Goal: Transaction & Acquisition: Purchase product/service

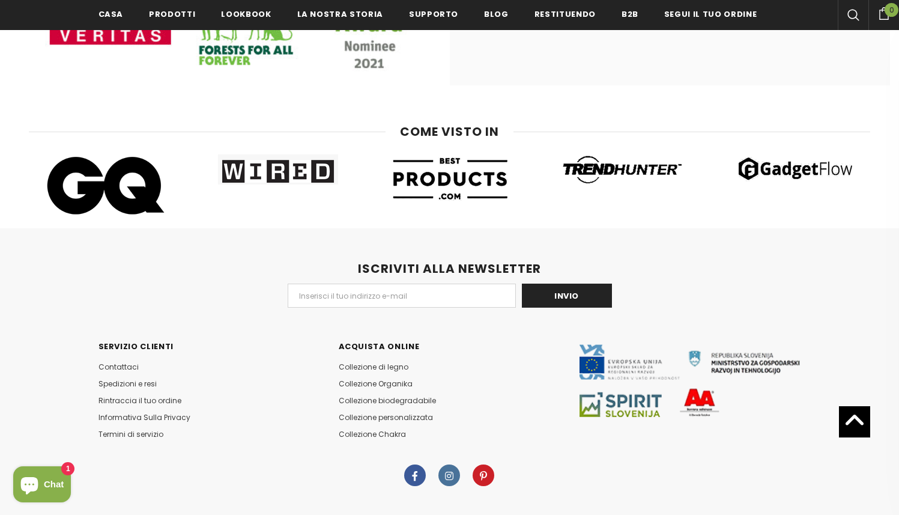
scroll to position [6456, 0]
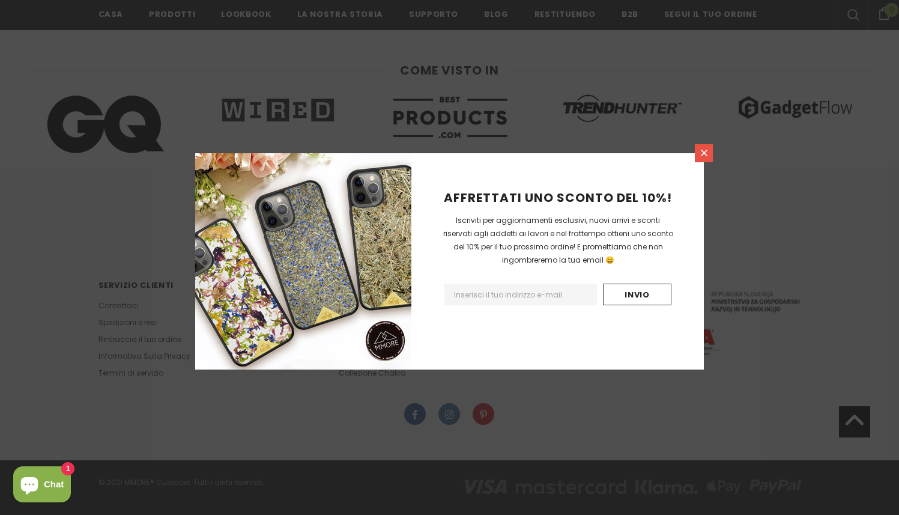
click at [700, 159] on link at bounding box center [704, 153] width 18 height 18
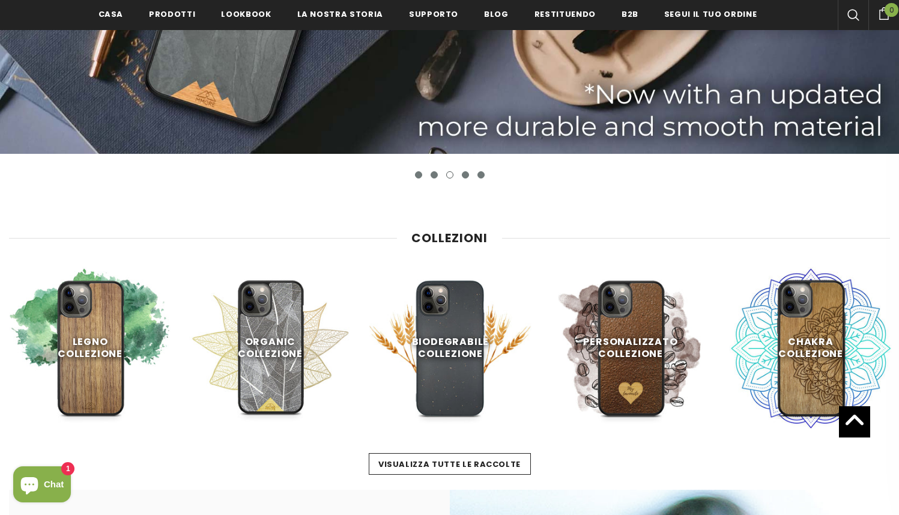
scroll to position [378, 0]
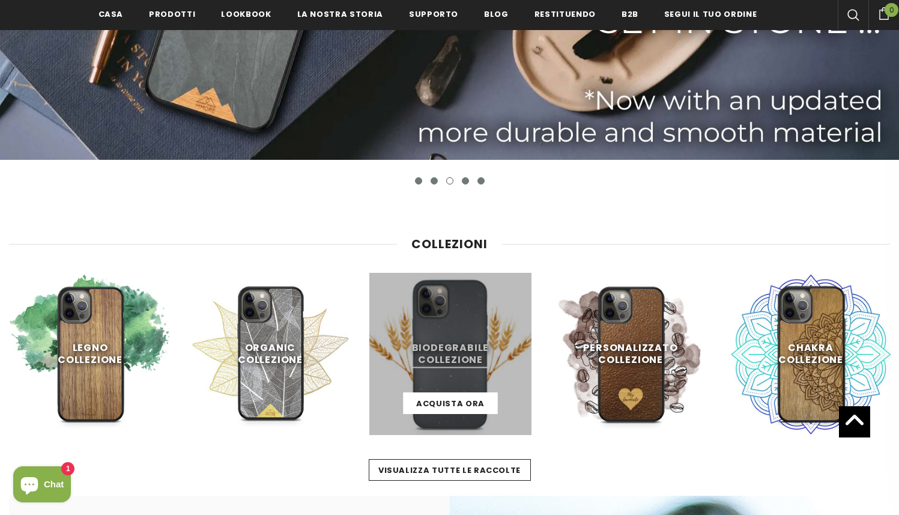
click at [453, 338] on link at bounding box center [450, 354] width 162 height 162
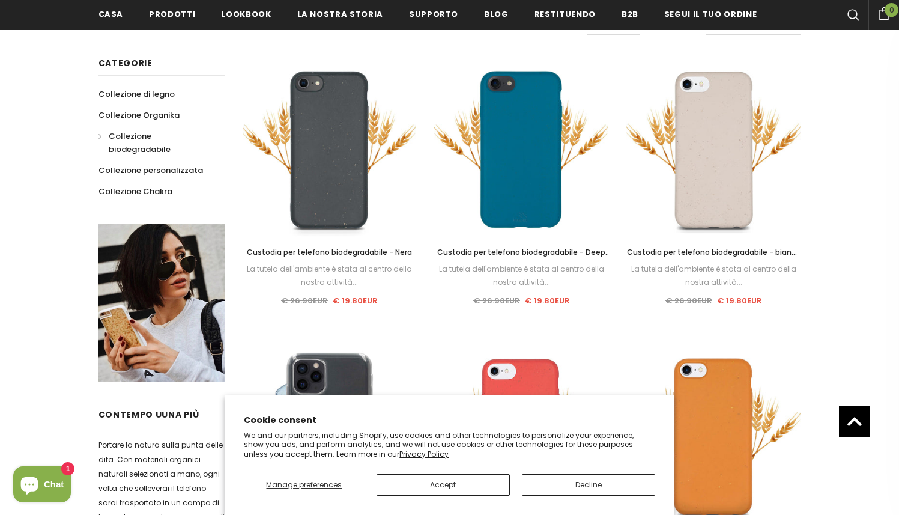
scroll to position [273, 0]
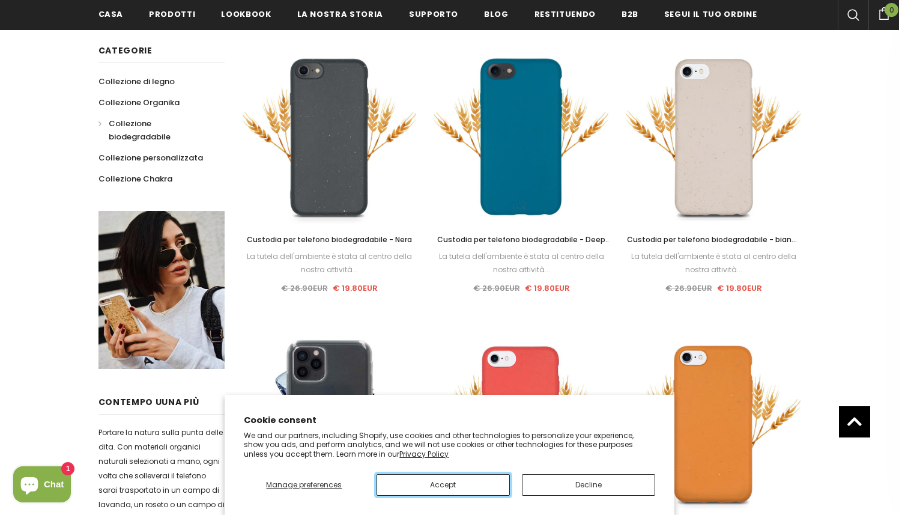
click at [485, 487] on button "Accept" at bounding box center [443, 485] width 133 height 22
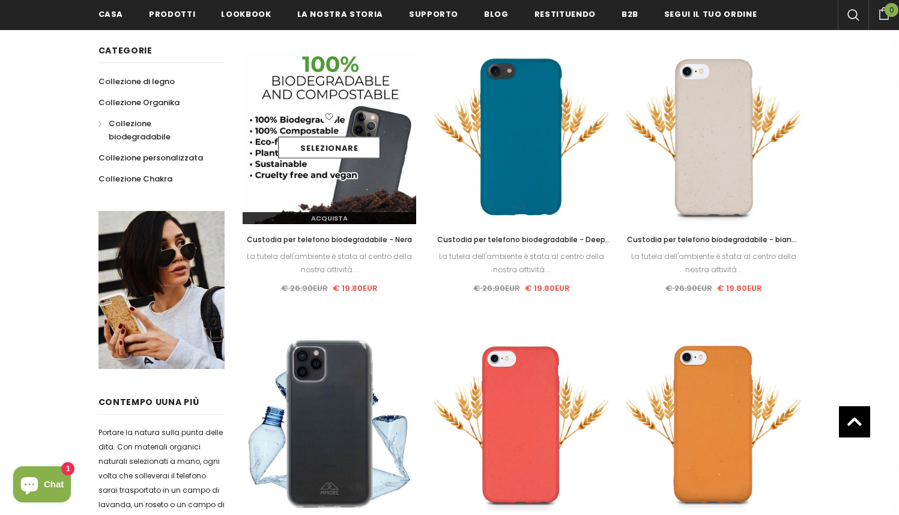
click at [329, 204] on div "Acquista" at bounding box center [330, 213] width 174 height 21
click at [353, 146] on link "Selezionare" at bounding box center [329, 148] width 102 height 22
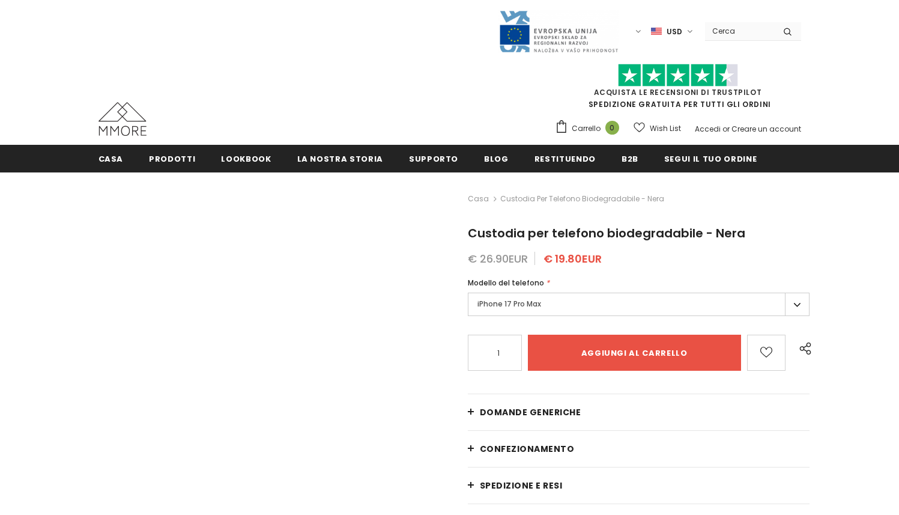
type input "Add to cart"
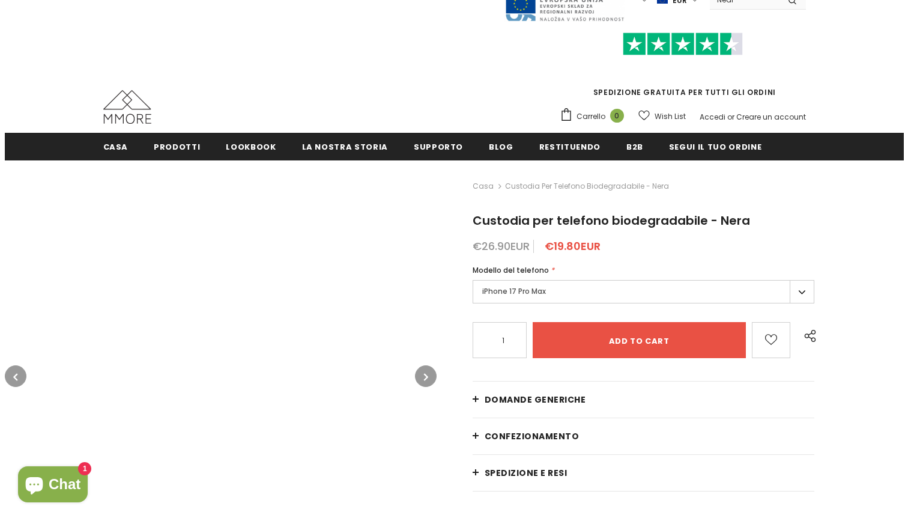
scroll to position [46, 0]
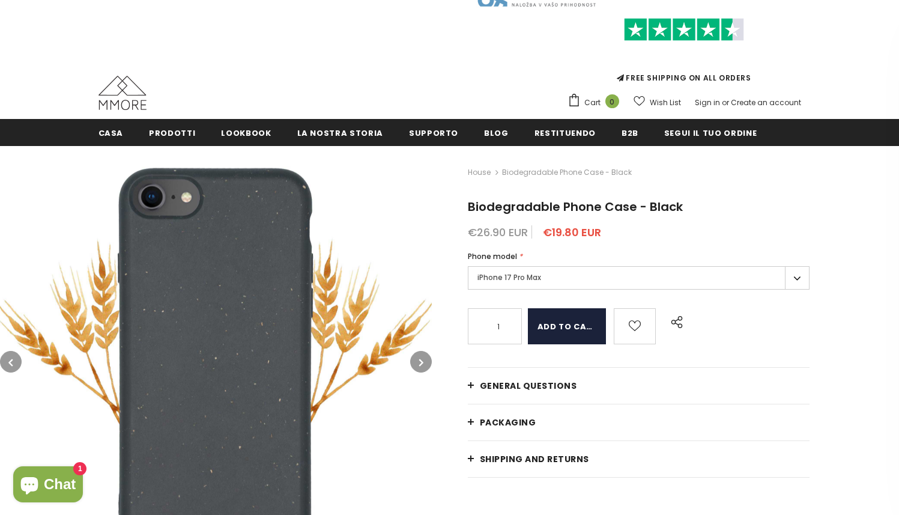
click at [589, 336] on input "Add to cart" at bounding box center [567, 326] width 78 height 36
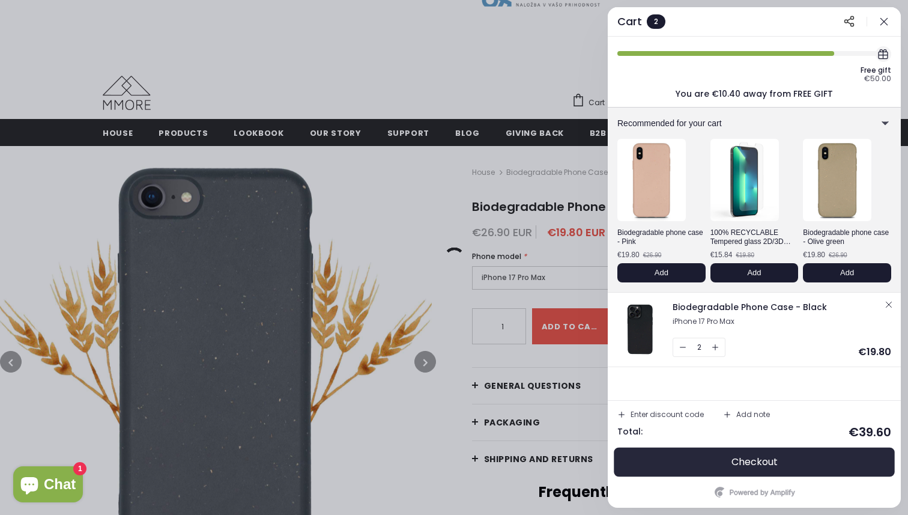
click at [747, 462] on font "Checkout" at bounding box center [755, 462] width 46 height 14
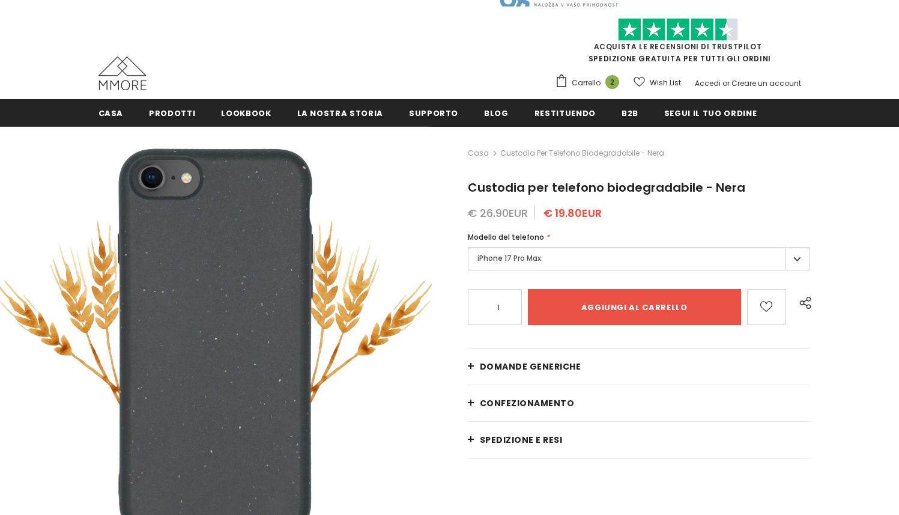
type input "Add to cart"
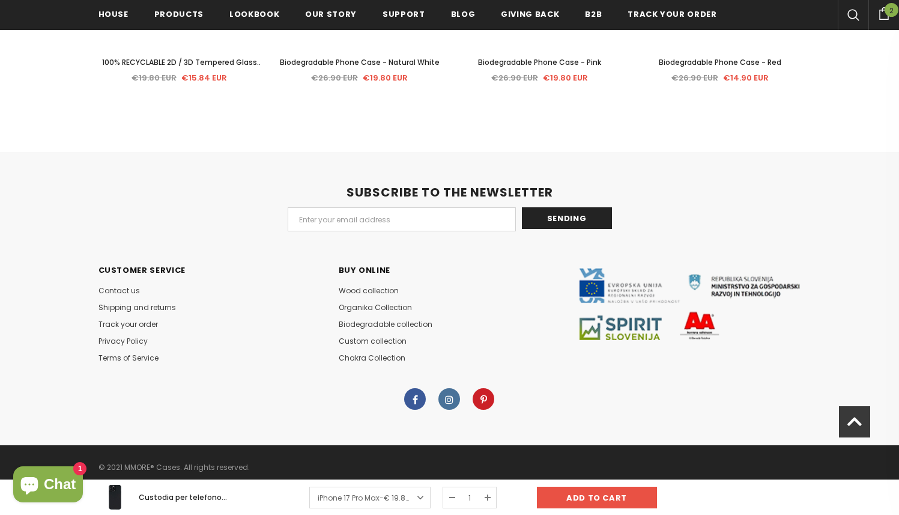
scroll to position [2601, 0]
click at [134, 353] on font "Terms of Service" at bounding box center [129, 358] width 60 height 10
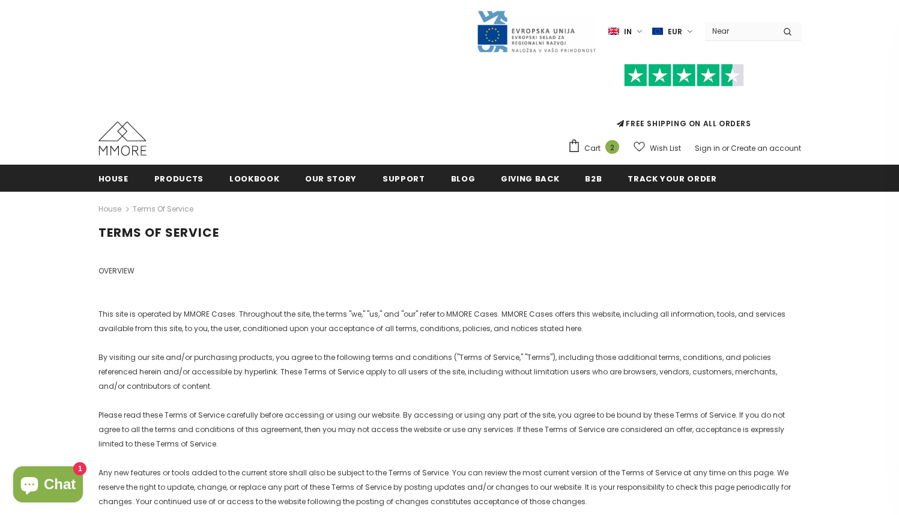
click at [586, 309] on font "This site is operated by MMORE Cases. Throughout the site, the terms "we," "us,…" at bounding box center [442, 321] width 687 height 25
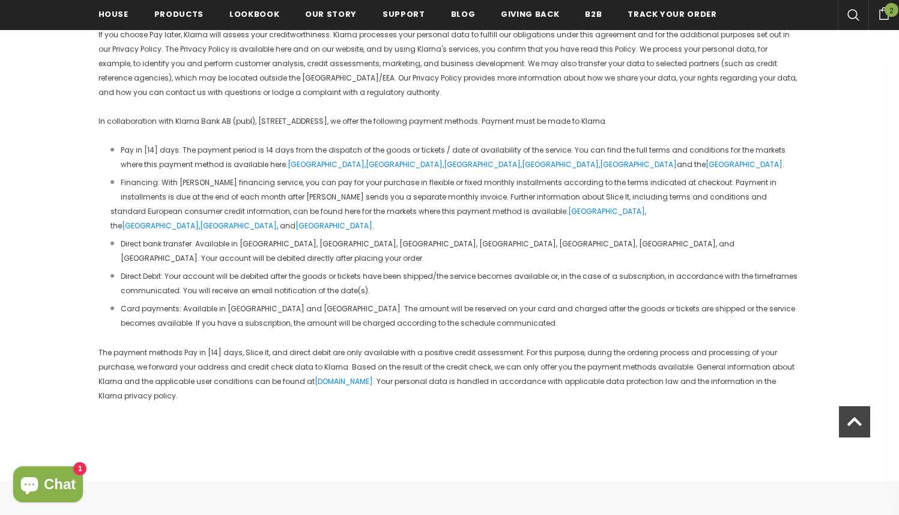
scroll to position [3499, 0]
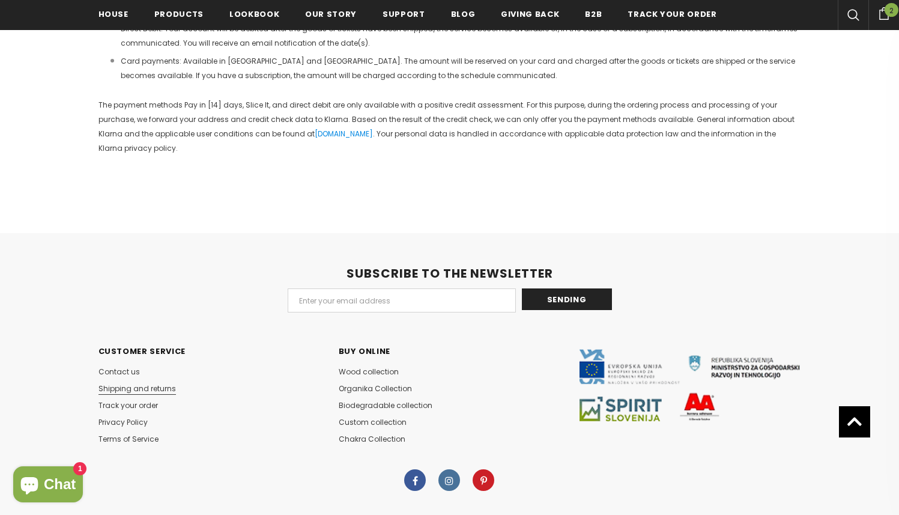
click at [117, 383] on font "Shipping and returns" at bounding box center [137, 388] width 77 height 10
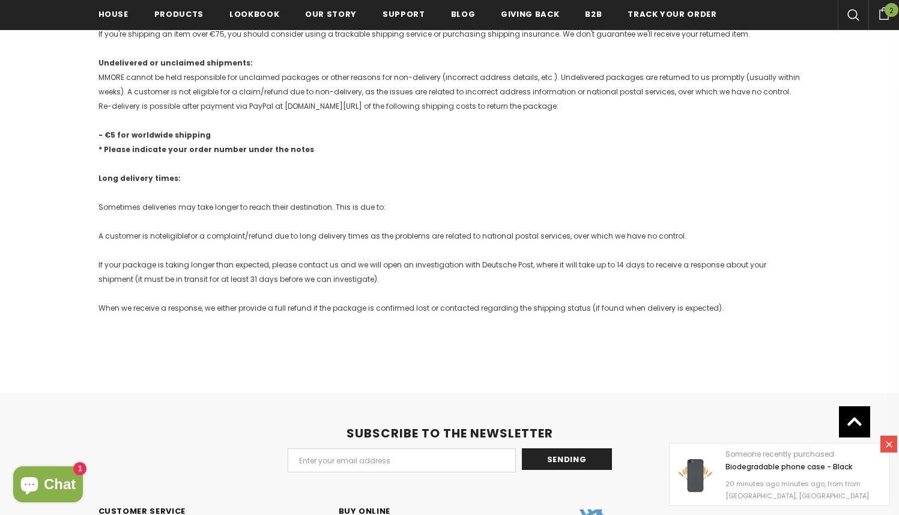
scroll to position [1333, 0]
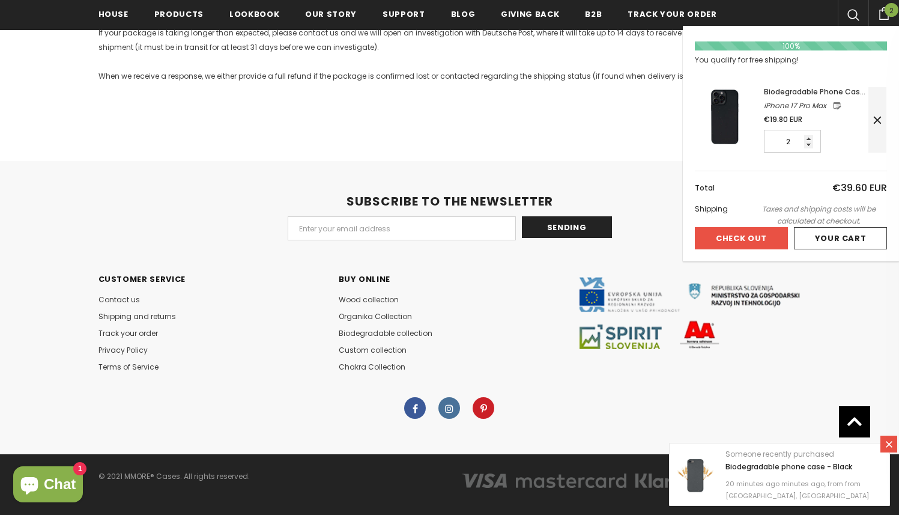
click at [872, 117] on icon at bounding box center [878, 120] width 12 height 12
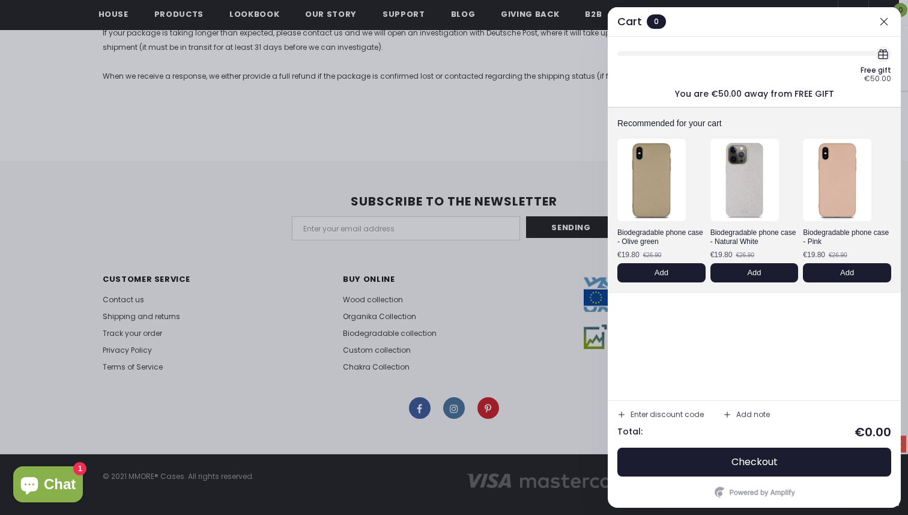
click at [886, 28] on button "button" at bounding box center [884, 21] width 14 height 14
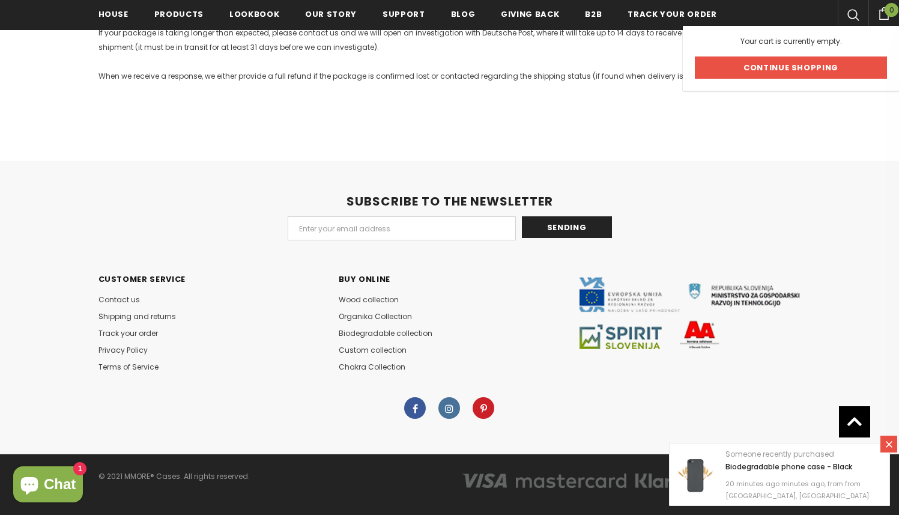
click at [836, 63] on link "Continue shopping" at bounding box center [791, 67] width 192 height 22
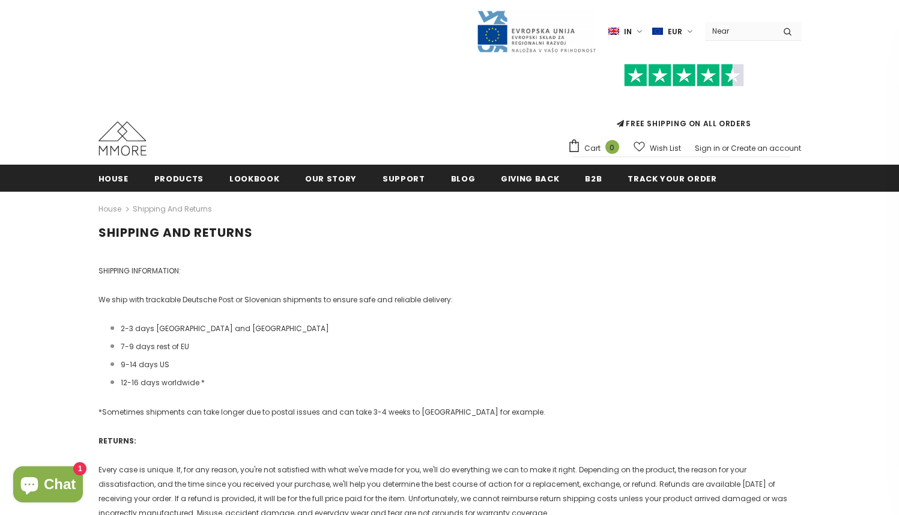
click at [606, 146] on link "Cart 0" at bounding box center [597, 148] width 58 height 18
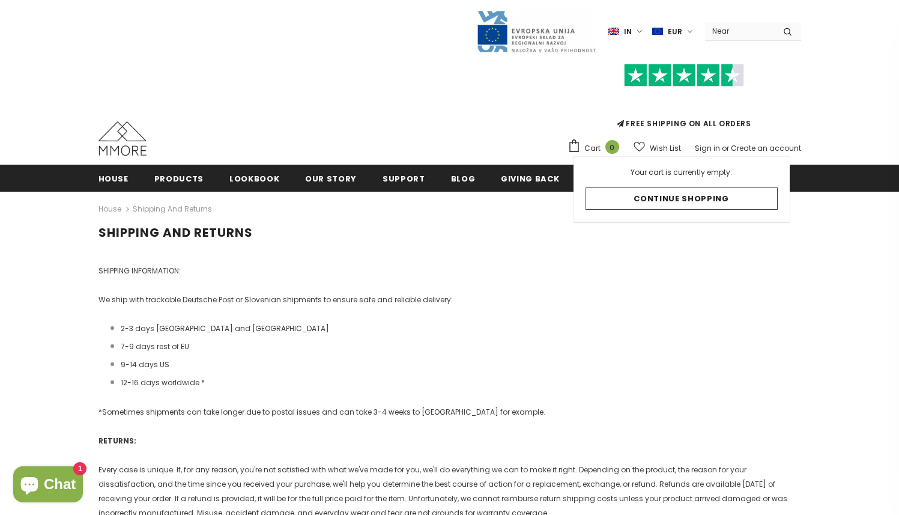
click at [581, 141] on icon at bounding box center [574, 145] width 13 height 13
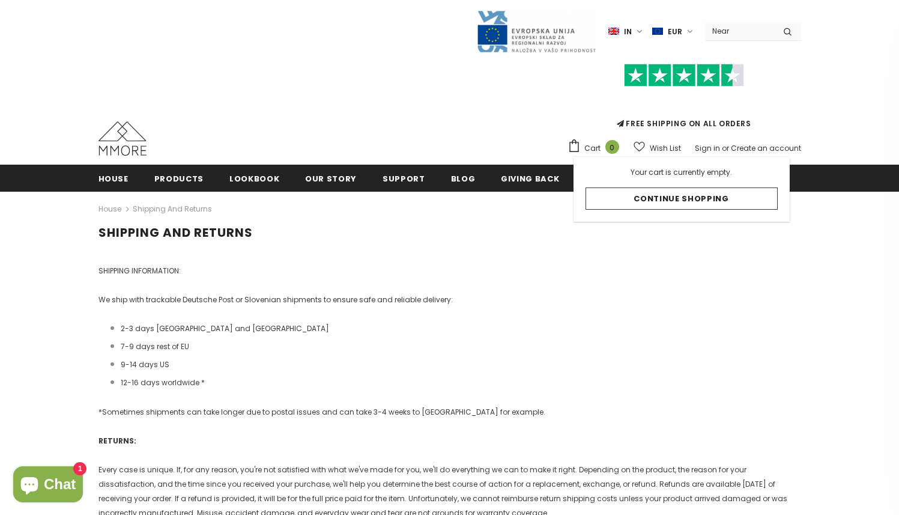
click at [581, 141] on icon at bounding box center [574, 145] width 13 height 13
click at [502, 179] on font "Giving back" at bounding box center [530, 178] width 58 height 11
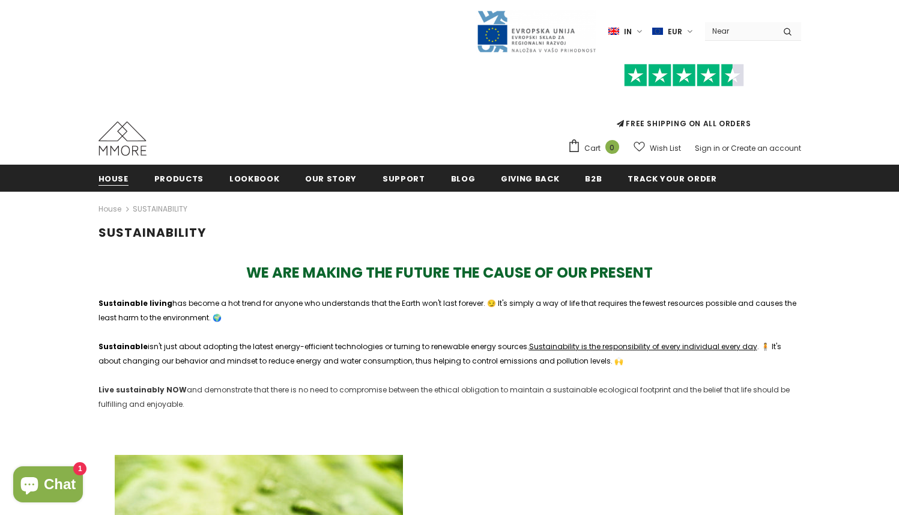
click at [111, 171] on link "House" at bounding box center [114, 178] width 30 height 27
click at [128, 141] on img at bounding box center [123, 138] width 48 height 34
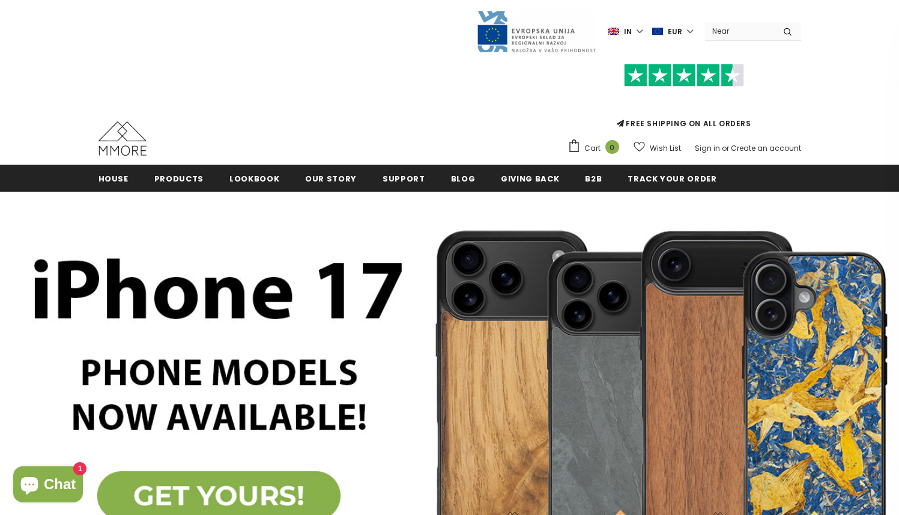
click at [502, 94] on div "FREE SHIPPING ON ALL ORDERS Cart 0 Close Your bag 0 items Your cart is currentl…" at bounding box center [450, 105] width 703 height 105
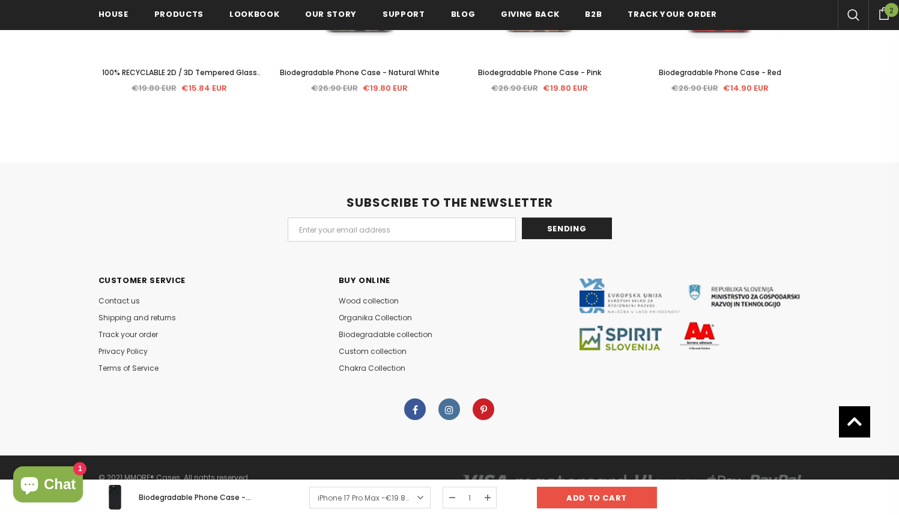
scroll to position [2601, 0]
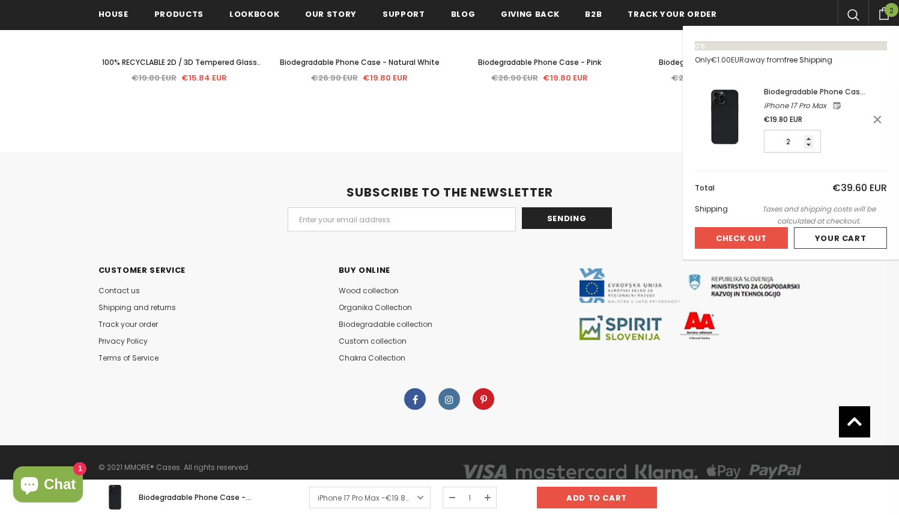
click at [889, 10] on span "2" at bounding box center [892, 10] width 14 height 14
click at [759, 233] on button "Check Out" at bounding box center [741, 238] width 93 height 22
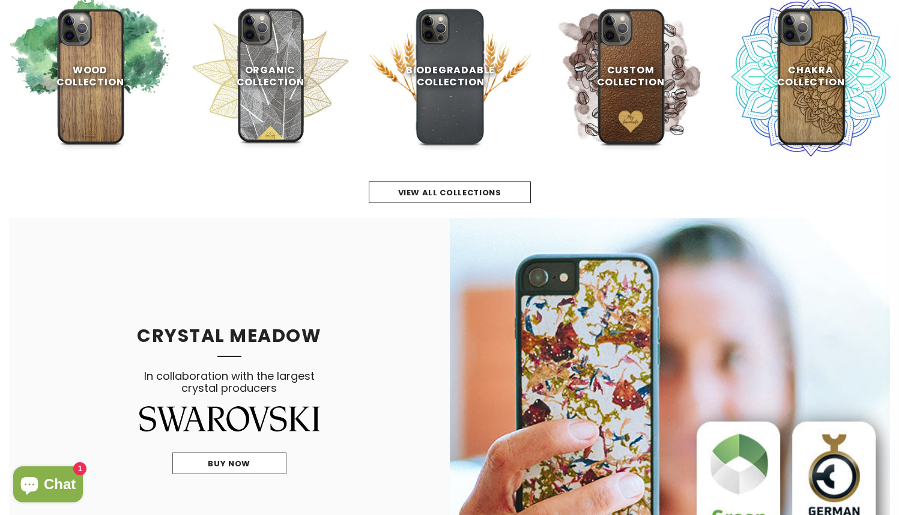
scroll to position [686, 0]
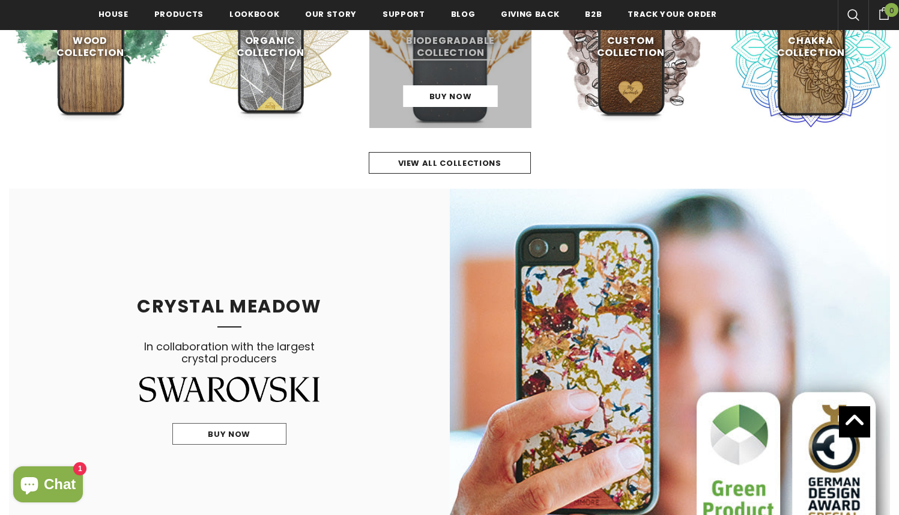
click at [414, 61] on link at bounding box center [450, 47] width 162 height 162
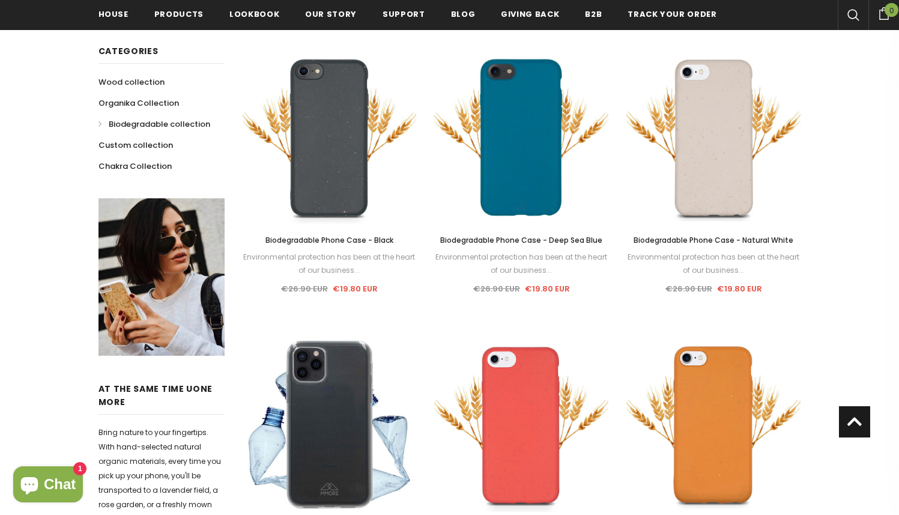
scroll to position [278, 0]
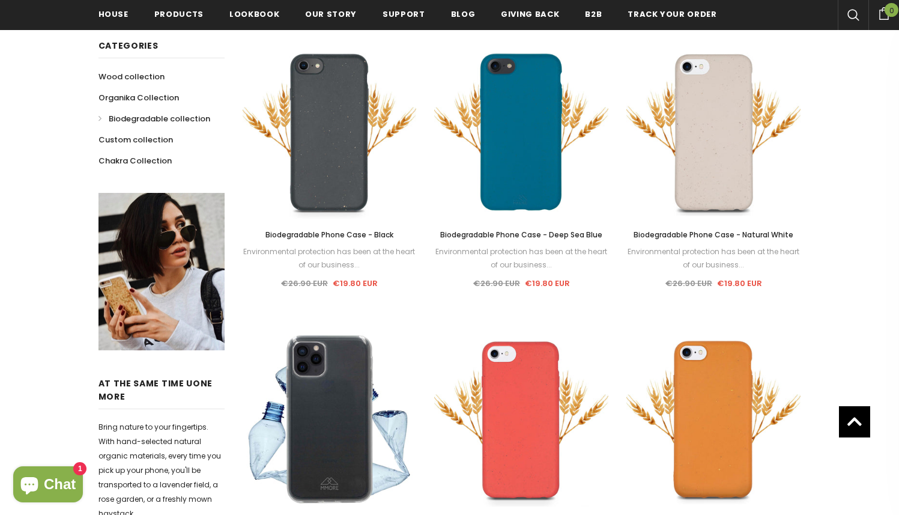
click at [510, 238] on font "Biodegradable Phone Case - Deep Sea Blue" at bounding box center [521, 234] width 162 height 10
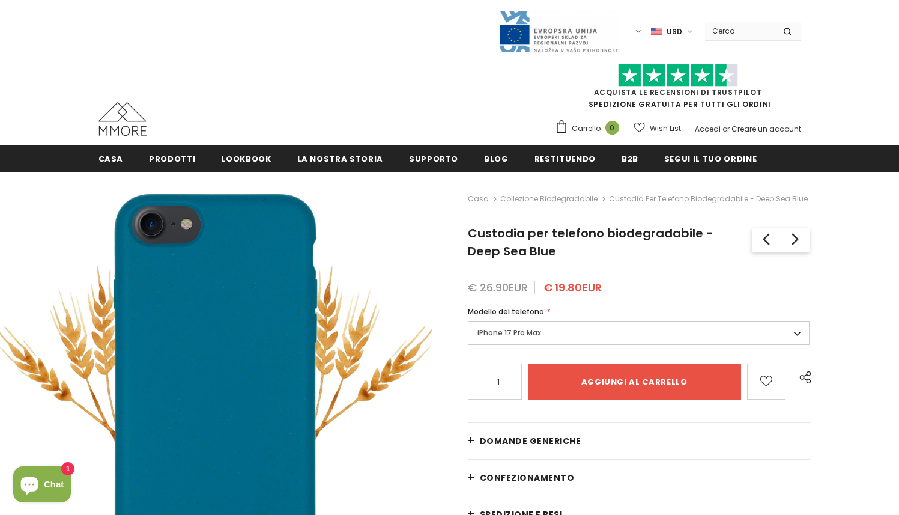
type input "Add to cart"
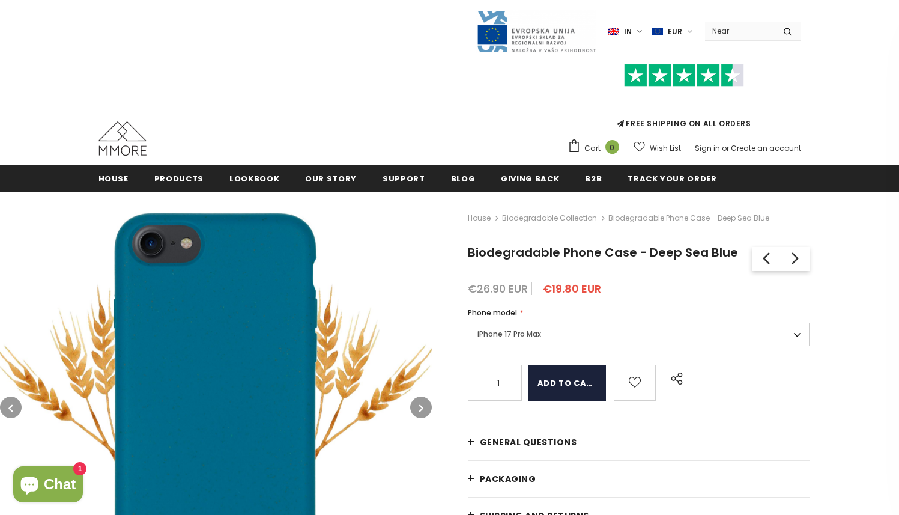
click at [569, 390] on input "Add to cart" at bounding box center [567, 383] width 78 height 36
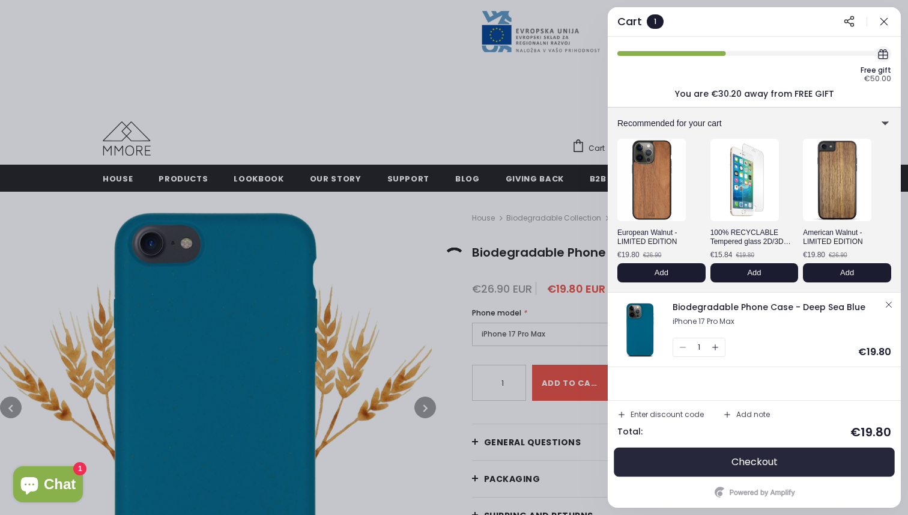
click at [791, 470] on button "Checkout" at bounding box center [754, 461] width 274 height 29
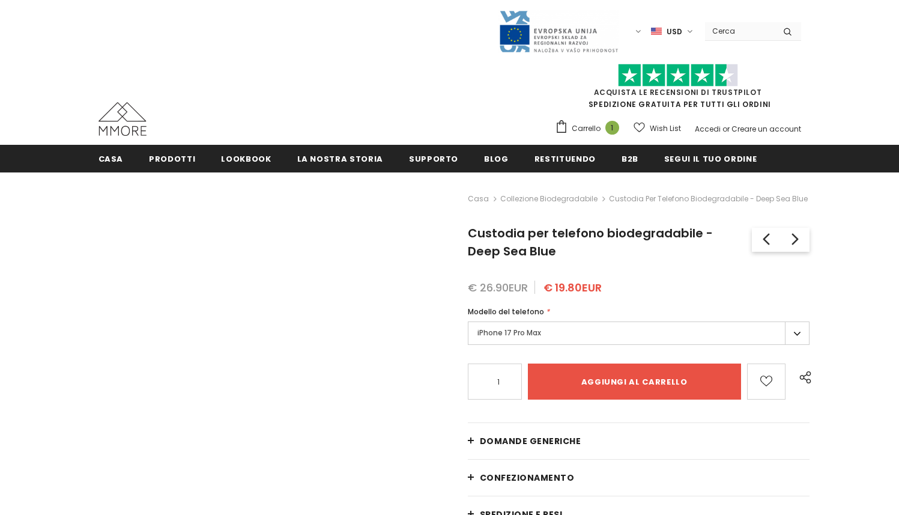
type input "Add to cart"
